Goal: Information Seeking & Learning: Compare options

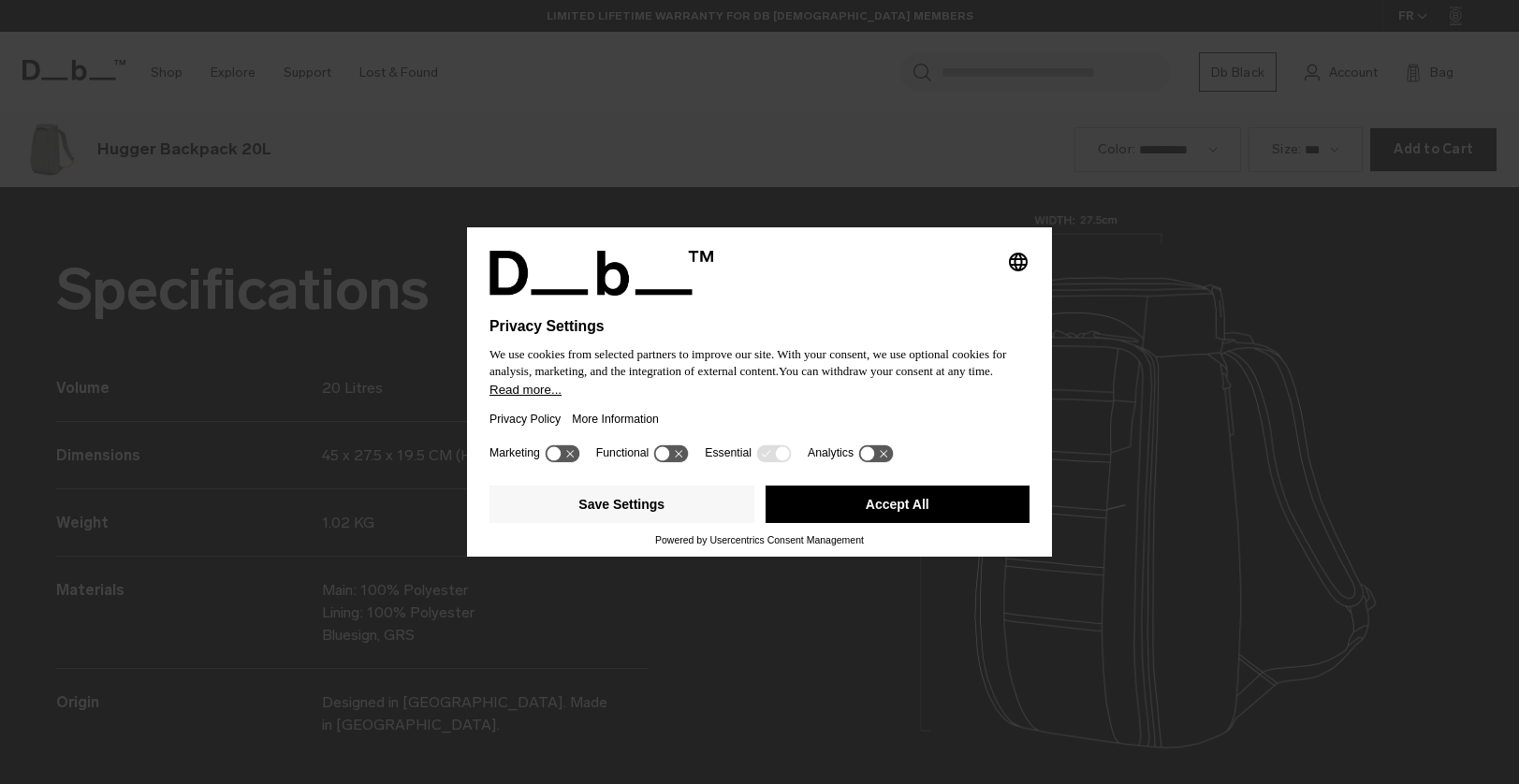
scroll to position [2353, 0]
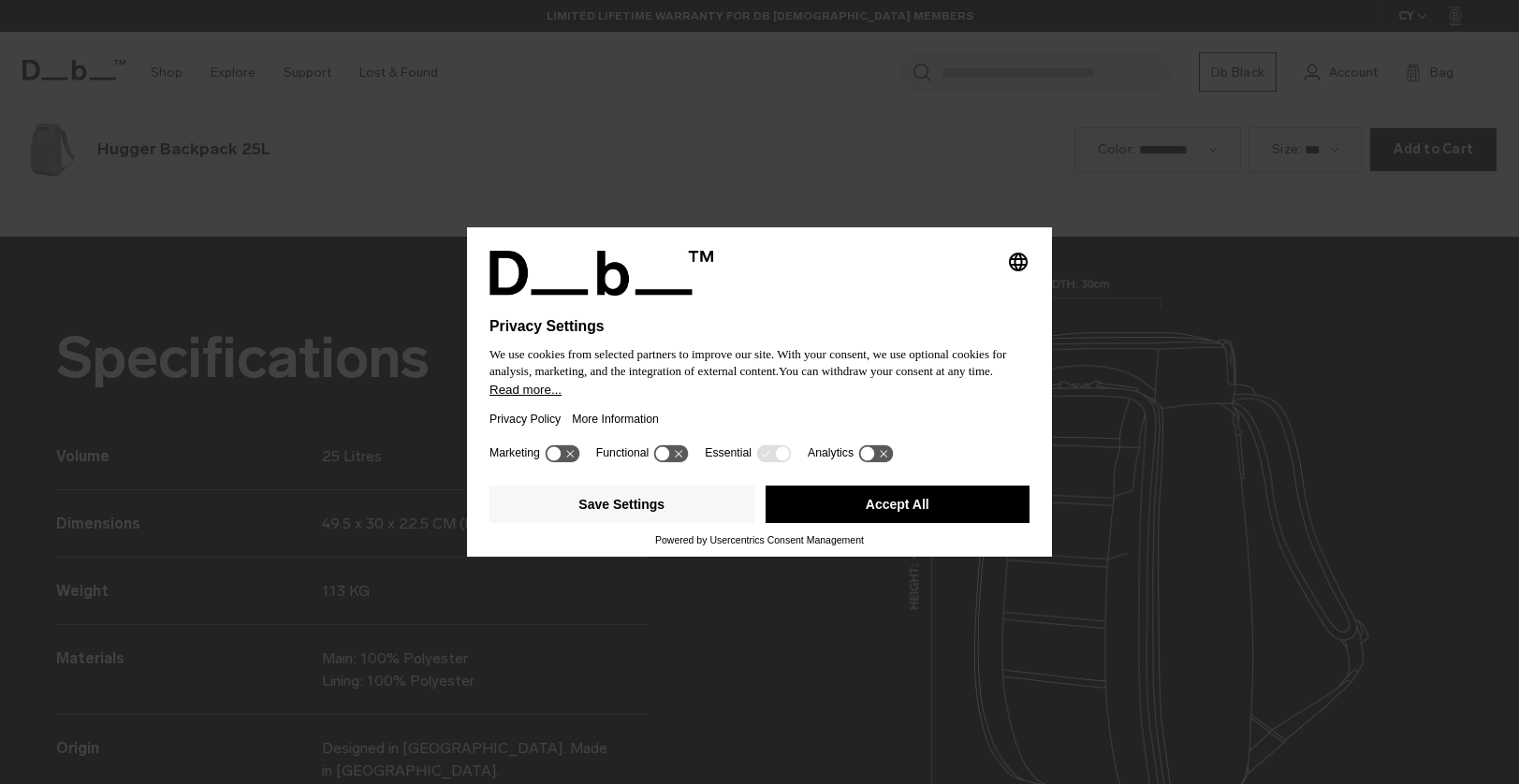
scroll to position [2353, 0]
